Goal: Contribute content

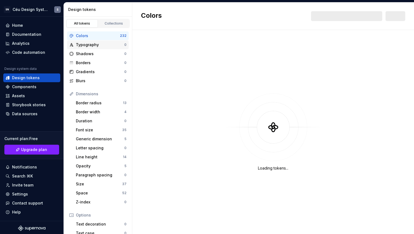
click at [100, 42] on div "Typography" at bounding box center [100, 44] width 48 height 5
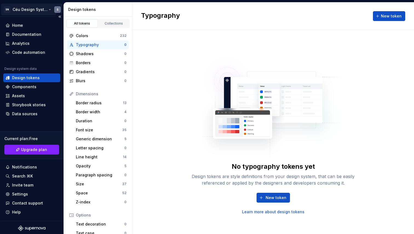
click at [26, 9] on html "SN Céu Design System S Home Documentation Analytics Code automation Design syst…" at bounding box center [207, 117] width 414 height 234
click at [178, 48] on html "SN Céu Design System S Home Documentation Analytics Code automation Design syst…" at bounding box center [207, 117] width 414 height 234
click at [33, 33] on div "Documentation" at bounding box center [26, 34] width 29 height 5
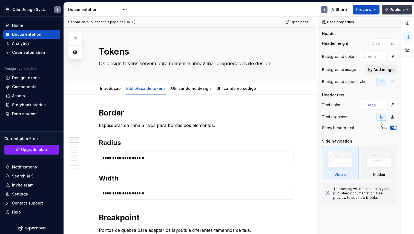
type textarea "*"
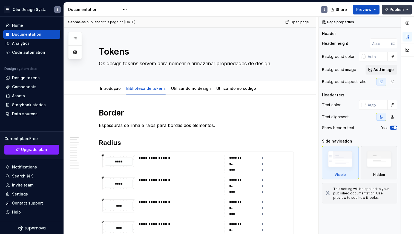
click at [401, 10] on span "Publish" at bounding box center [396, 9] width 14 height 5
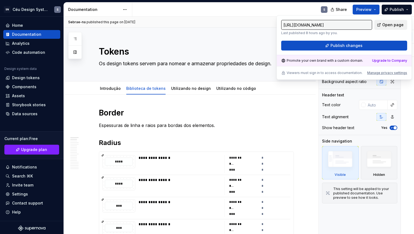
click at [391, 23] on span "Open page" at bounding box center [392, 24] width 21 height 5
